Goal: Information Seeking & Learning: Learn about a topic

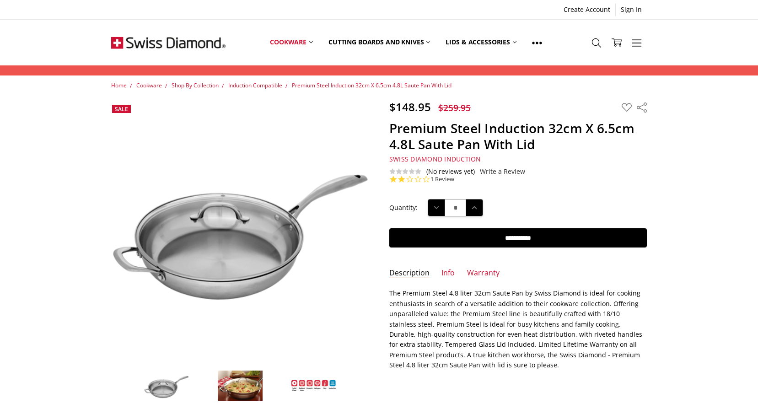
click at [442, 183] on link "1 Review" at bounding box center [443, 179] width 24 height 8
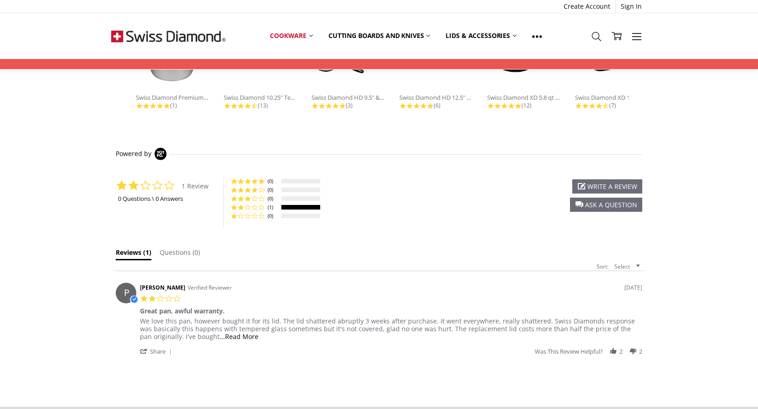
scroll to position [830, 0]
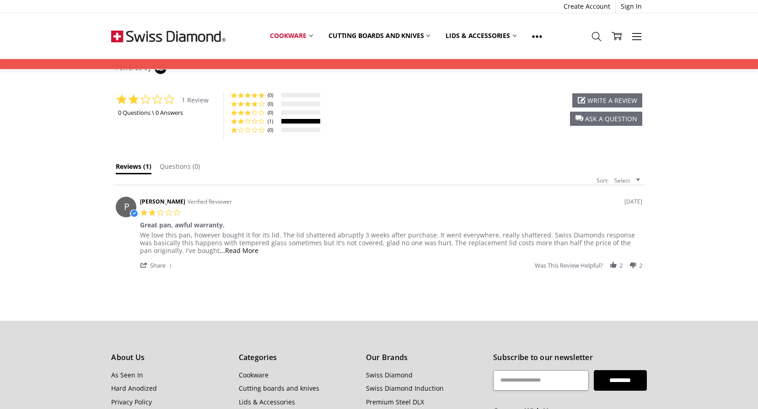
click at [224, 246] on span "...Read More" at bounding box center [239, 250] width 39 height 9
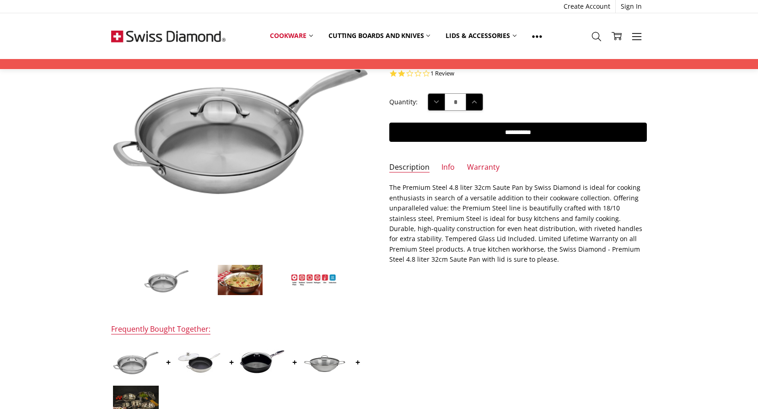
scroll to position [6, 0]
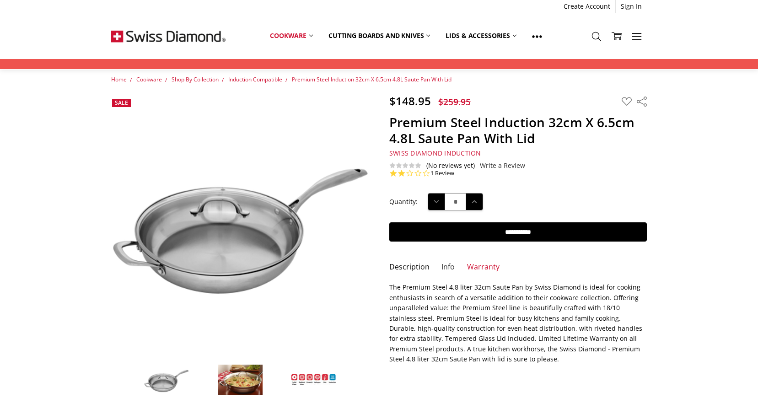
click at [442, 270] on link "Info" at bounding box center [448, 267] width 13 height 11
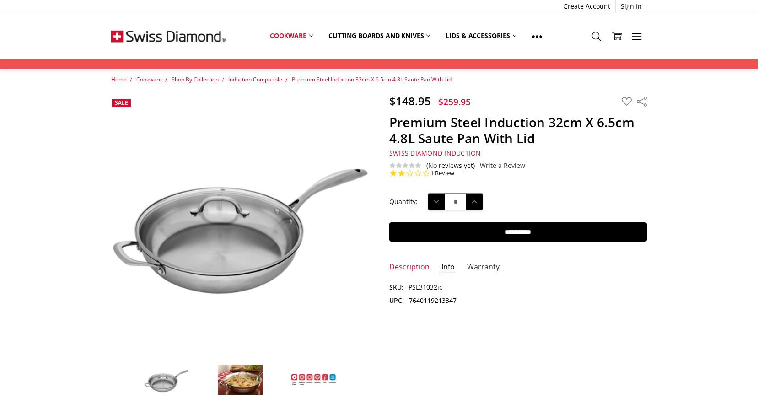
click at [474, 263] on link "Warranty" at bounding box center [483, 267] width 32 height 11
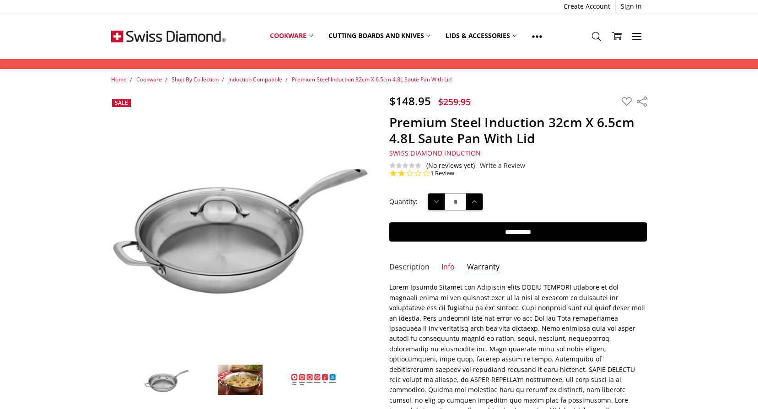
click at [410, 268] on link "Description" at bounding box center [409, 267] width 40 height 11
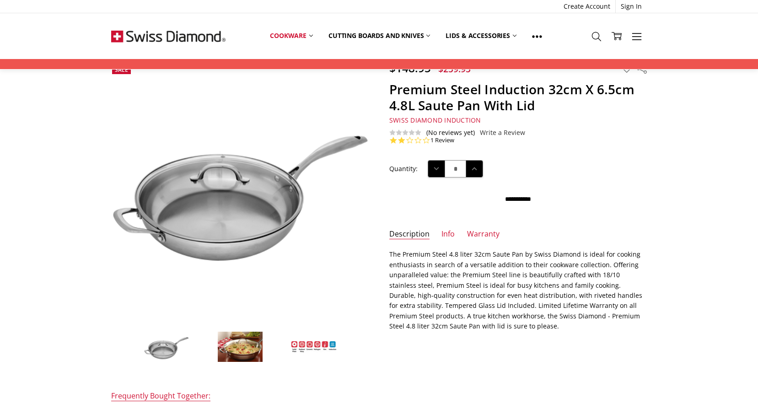
scroll to position [92, 0]
